Goal: Transaction & Acquisition: Obtain resource

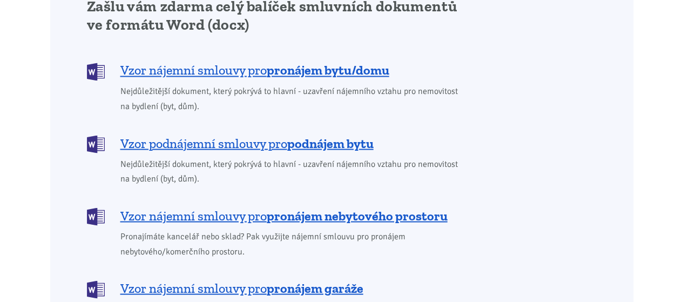
scroll to position [810, 0]
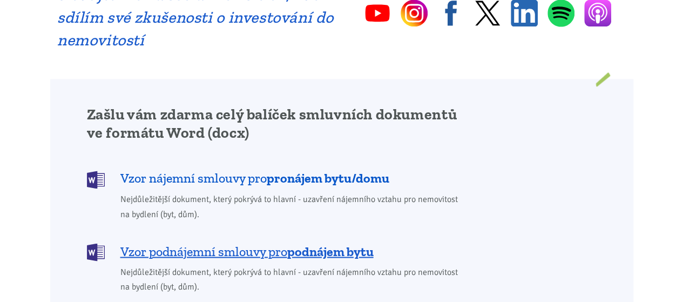
click at [295, 170] on b "pronájem bytu/domu" at bounding box center [328, 178] width 123 height 16
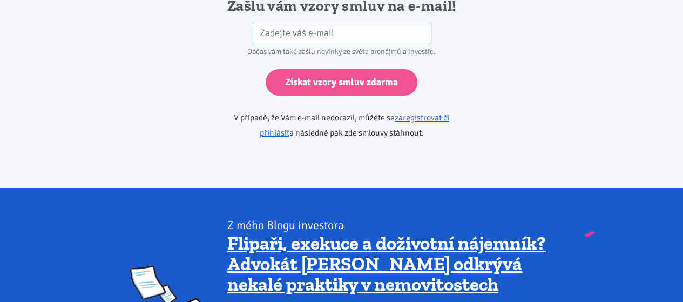
scroll to position [1966, 0]
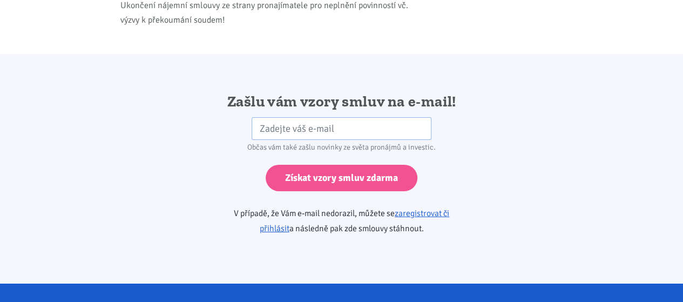
scroll to position [1782, 0]
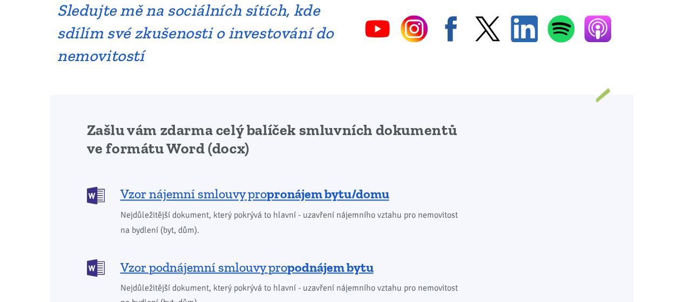
scroll to position [918, 0]
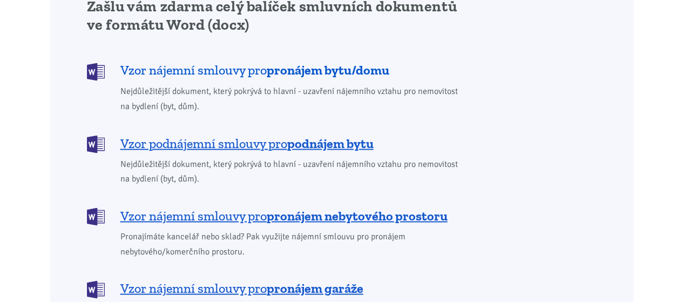
click at [315, 62] on b "pronájem bytu/domu" at bounding box center [328, 70] width 123 height 16
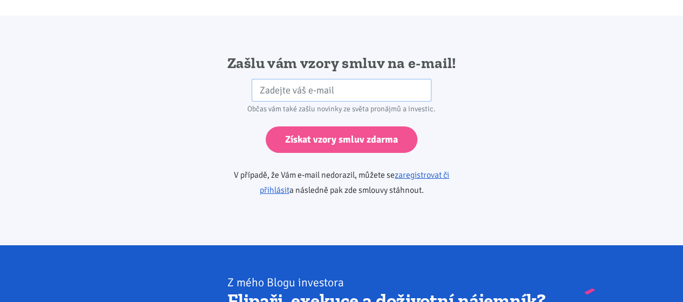
scroll to position [1804, 0]
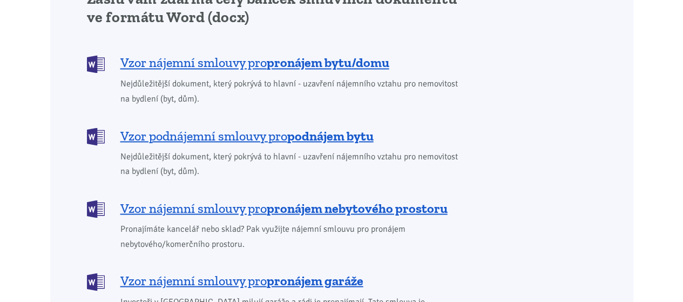
scroll to position [918, 0]
